Goal: Feedback & Contribution: Leave review/rating

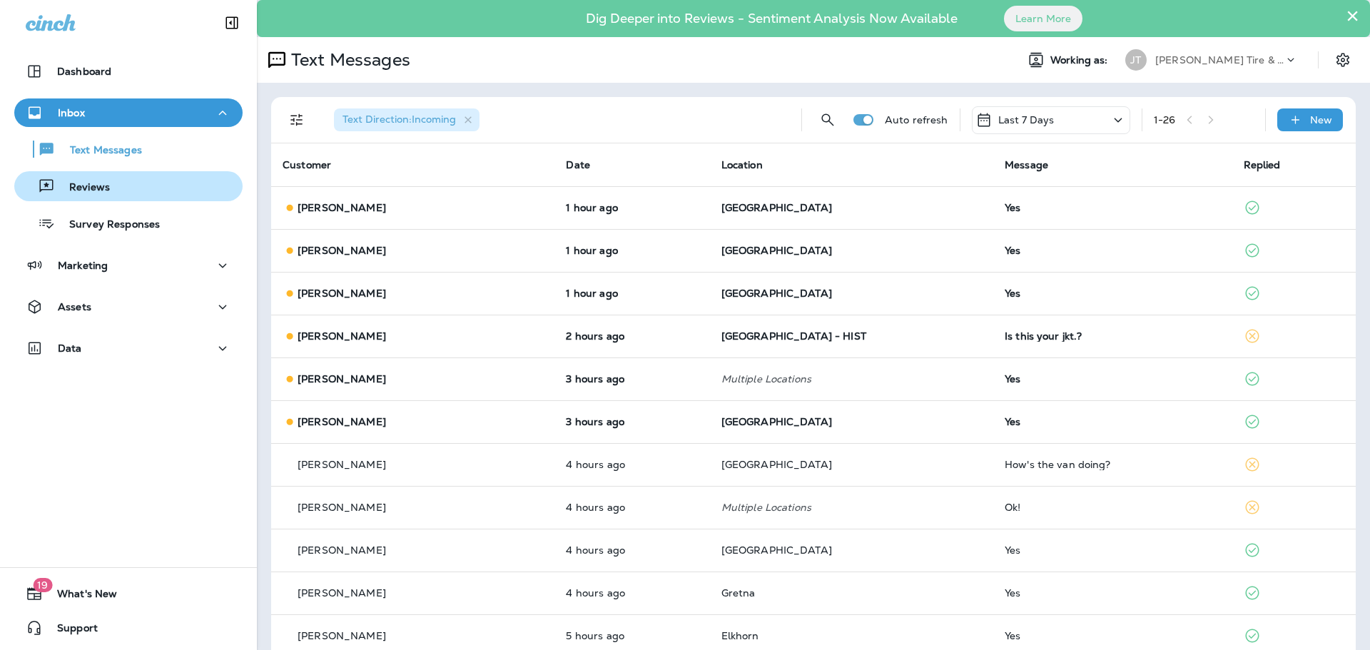
click at [142, 194] on div "Reviews" at bounding box center [128, 186] width 217 height 21
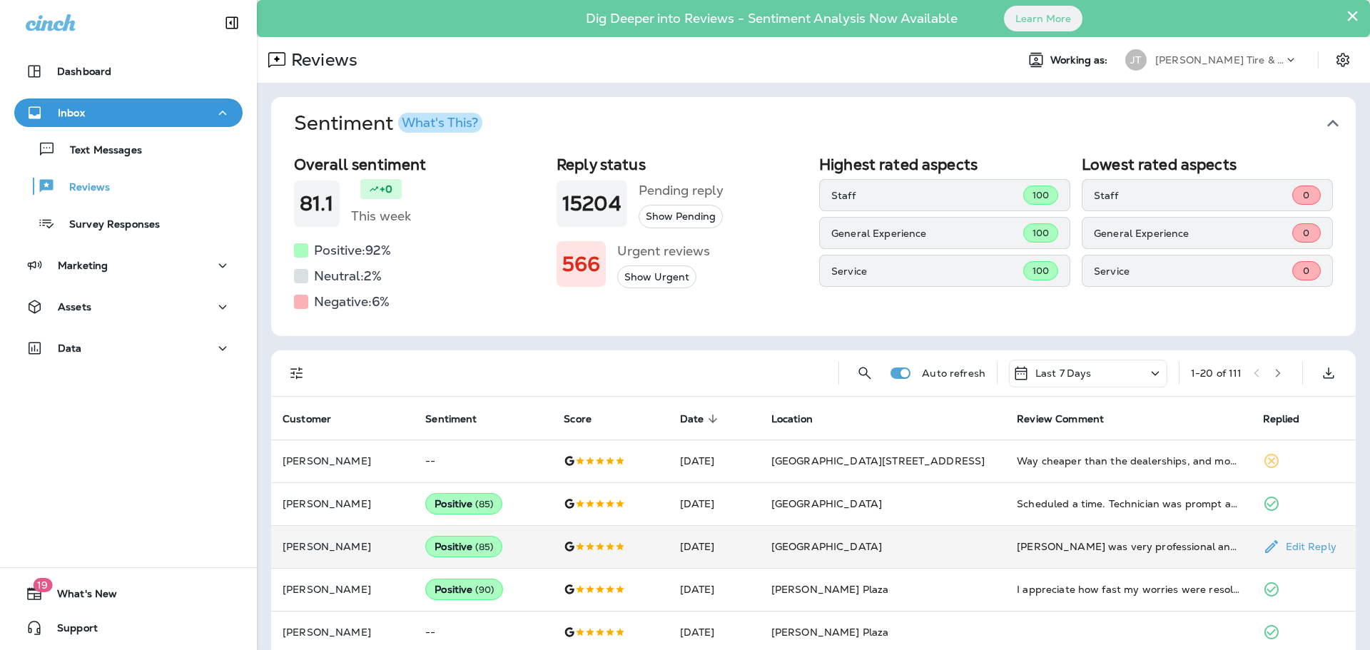
click at [1037, 530] on td "[PERSON_NAME] was very professional and friendly. My car was ready within a rea…" at bounding box center [1129, 546] width 246 height 43
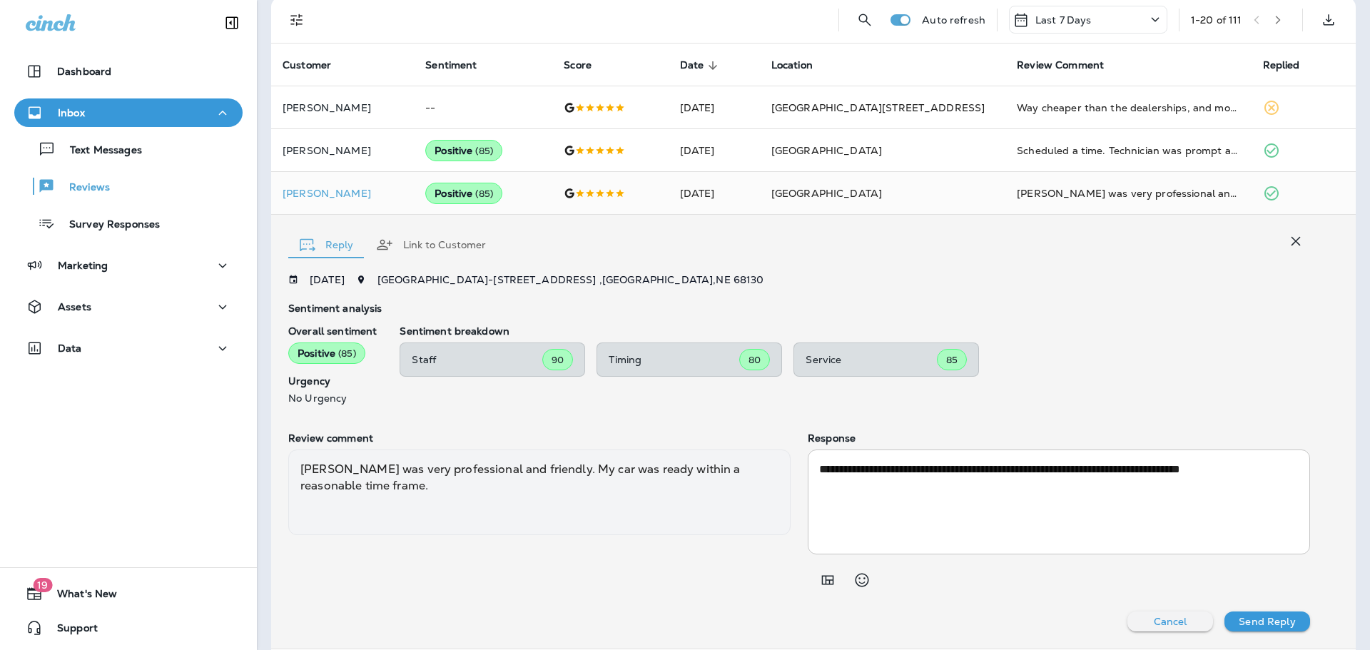
scroll to position [352, 0]
click at [1292, 239] on icon "button" at bounding box center [1296, 242] width 9 height 9
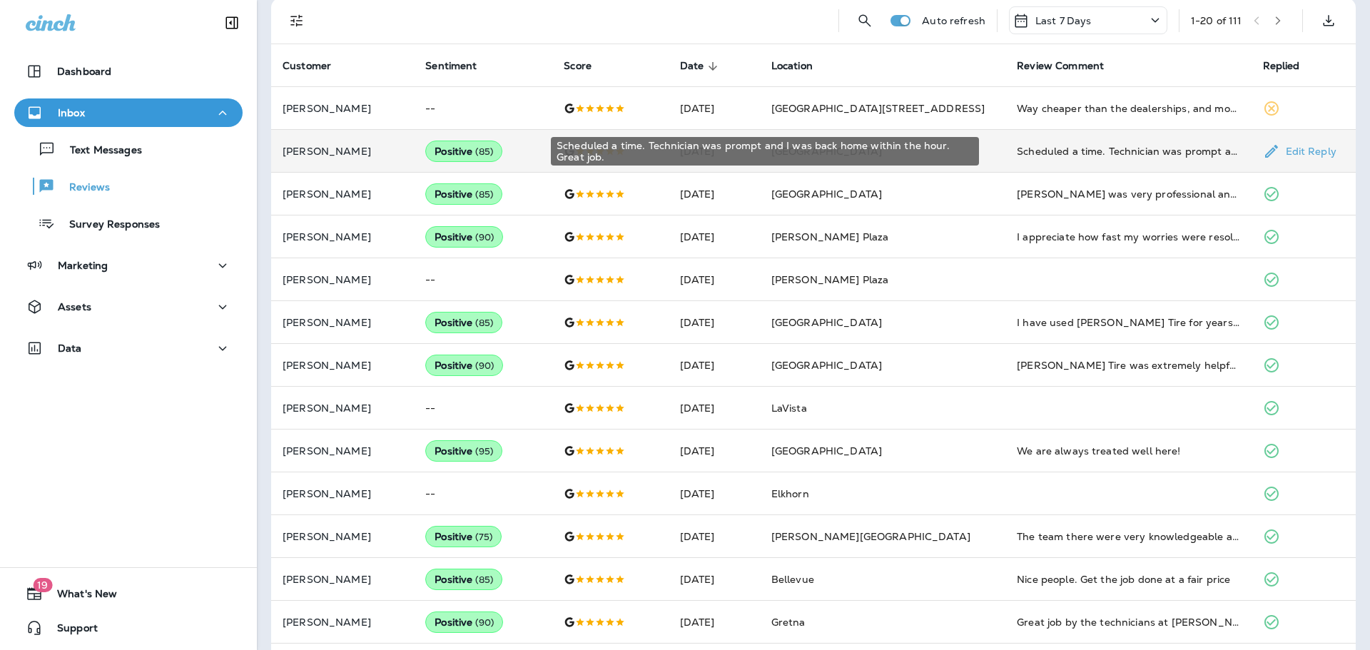
click at [1096, 156] on div "Scheduled a time. Technician was prompt and I was back home within the hour. Gr…" at bounding box center [1128, 151] width 223 height 14
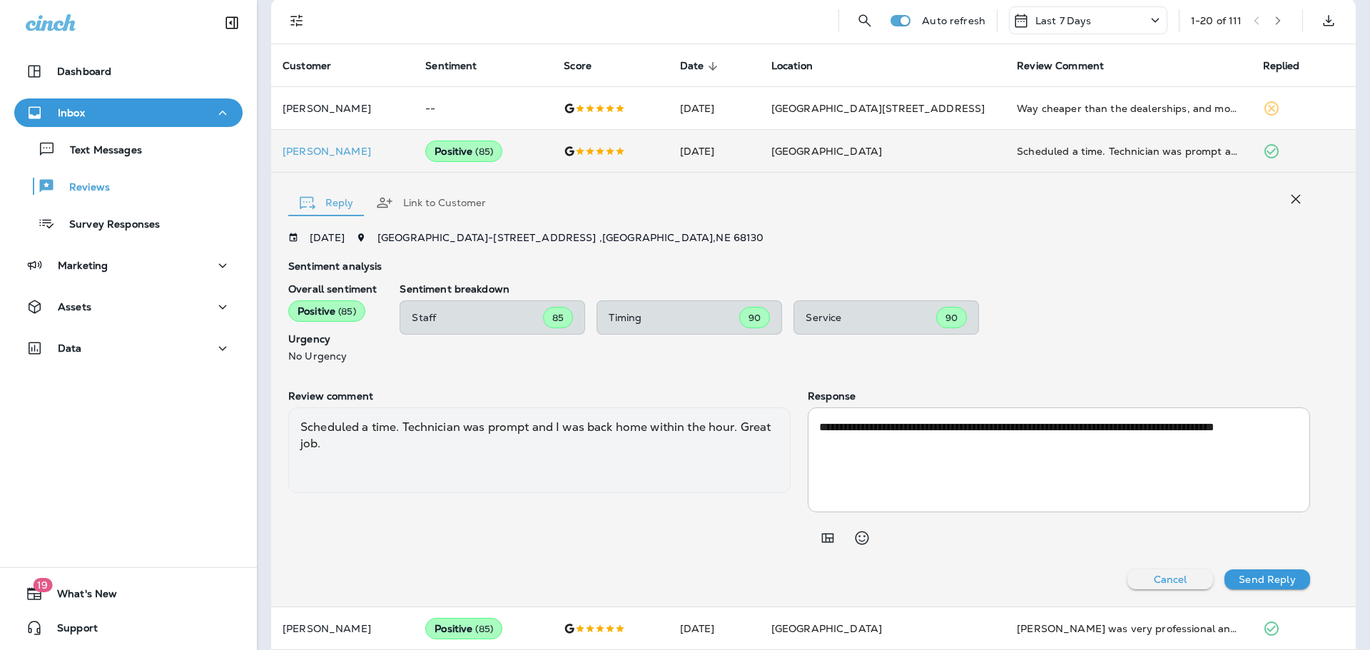
click at [1288, 196] on icon "button" at bounding box center [1296, 199] width 17 height 17
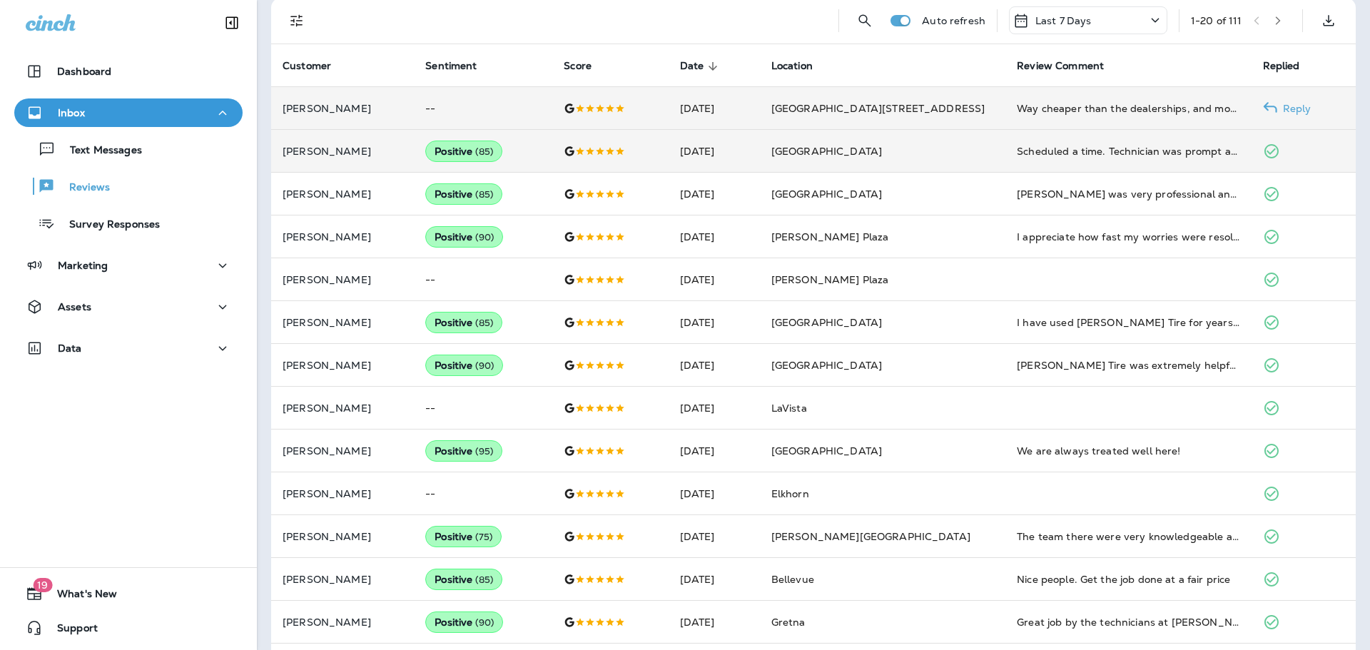
click at [1018, 125] on td "Way cheaper than the dealerships, and more services for actually reasonable exp…" at bounding box center [1129, 108] width 246 height 43
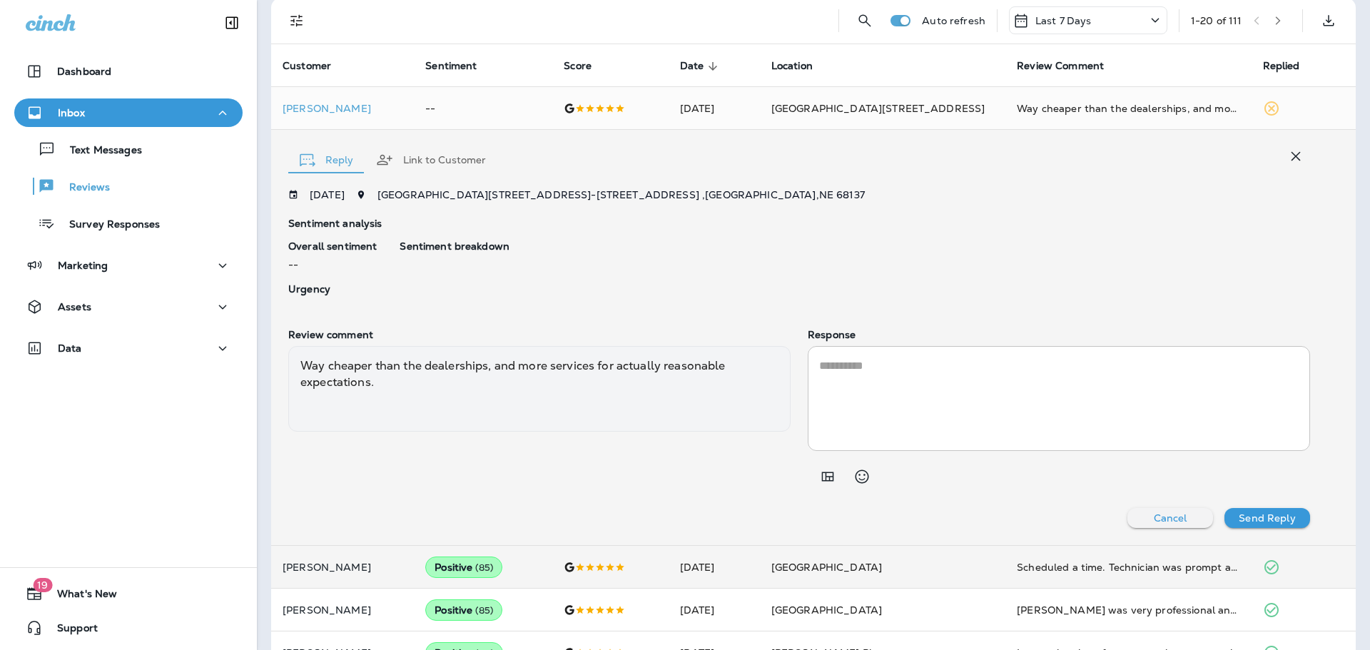
click at [1292, 156] on icon "button" at bounding box center [1296, 156] width 9 height 9
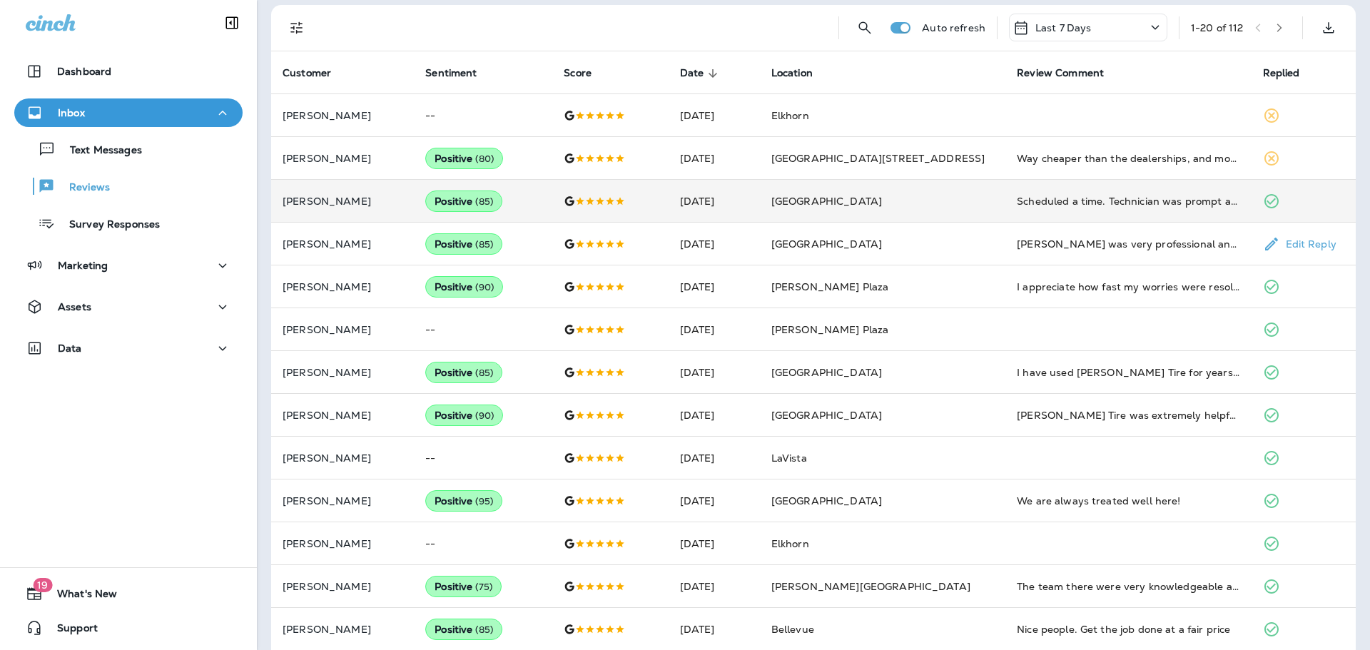
scroll to position [303, 0]
